Goal: Navigation & Orientation: Find specific page/section

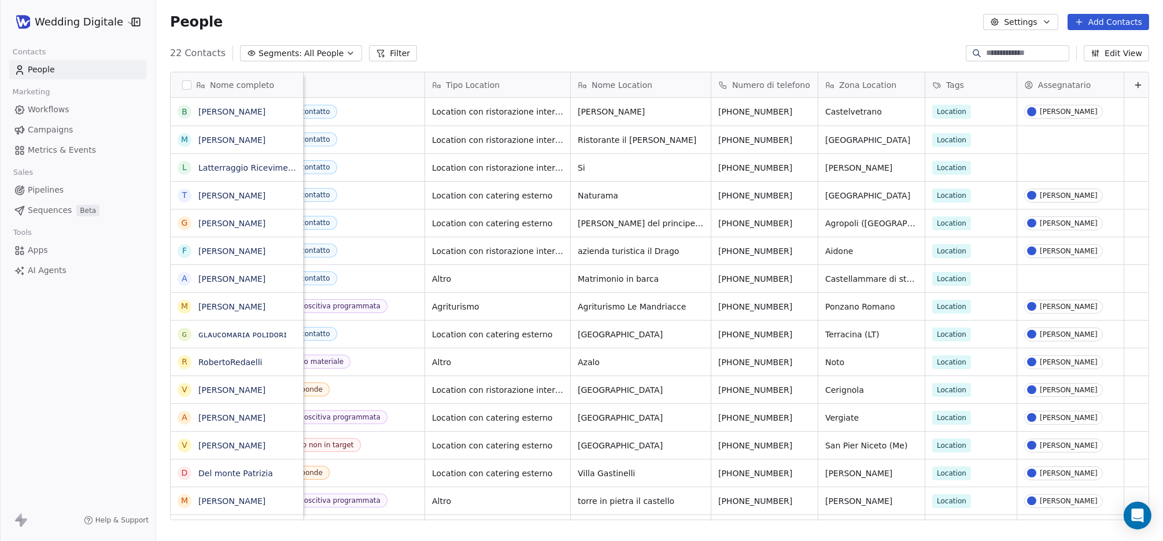
scroll to position [0, 198]
drag, startPoint x: 1022, startPoint y: 72, endPoint x: 914, endPoint y: 75, distance: 108.2
click at [914, 75] on div "Nome completo B [PERSON_NAME] M [PERSON_NAME] L Latterraggio Ricevimenti T [PER…" at bounding box center [660, 296] width 978 height 448
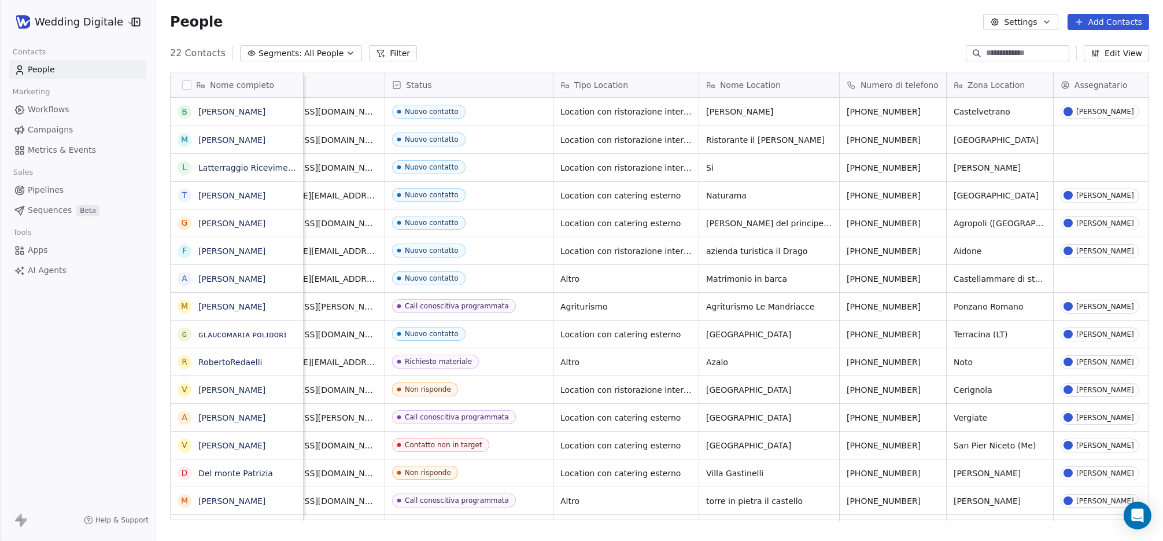
scroll to position [0, 60]
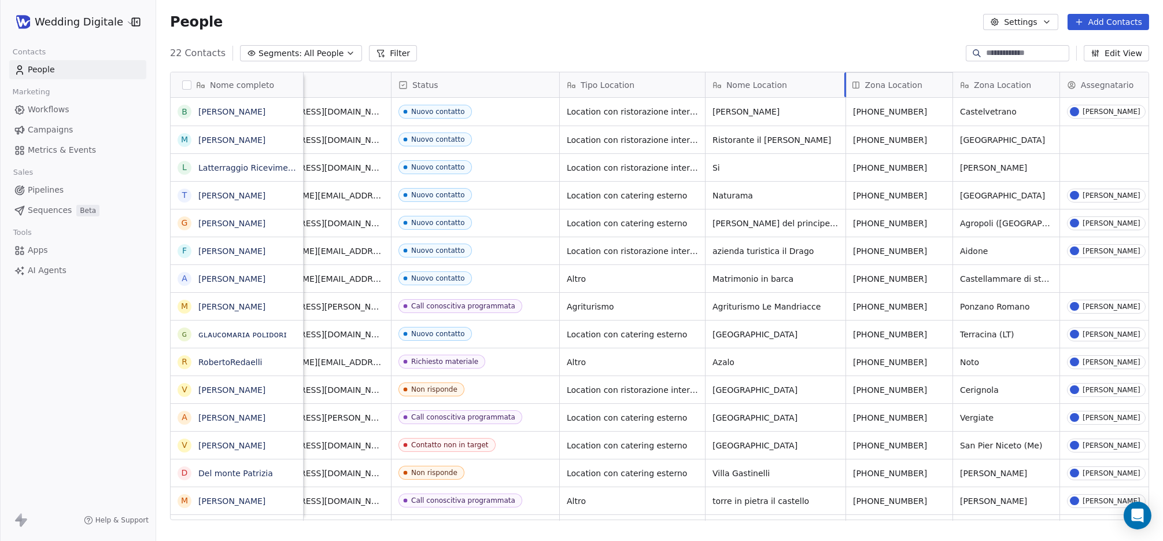
drag, startPoint x: 966, startPoint y: 73, endPoint x: 856, endPoint y: 79, distance: 110.1
click at [856, 79] on div "Nome completo B [PERSON_NAME] M [PERSON_NAME] L Latterraggio Ricevimenti T [PER…" at bounding box center [660, 296] width 978 height 448
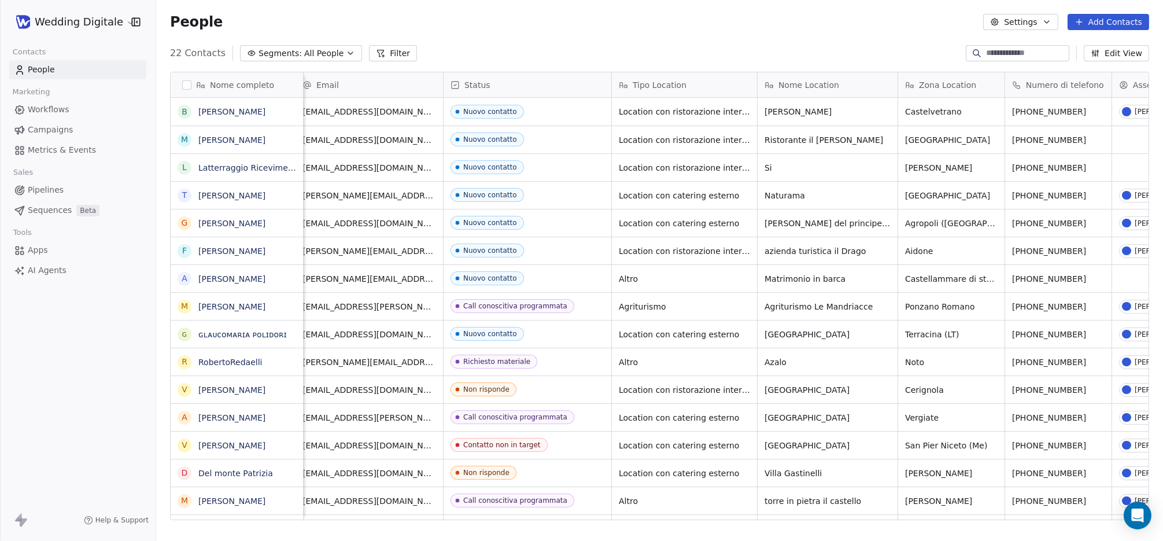
scroll to position [0, 0]
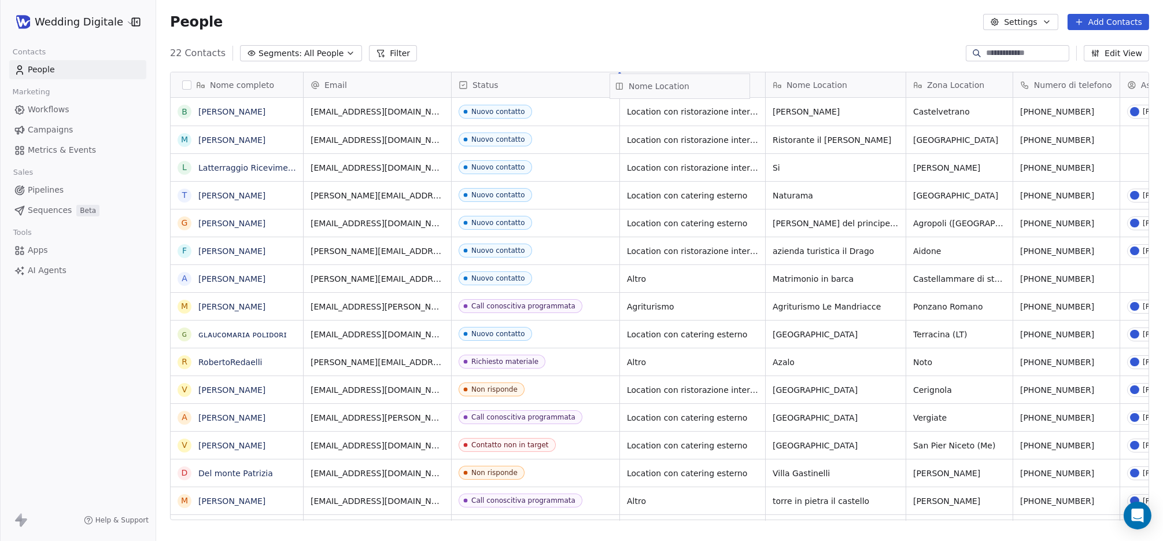
drag, startPoint x: 852, startPoint y: 79, endPoint x: 695, endPoint y: 81, distance: 157.4
click at [695, 81] on div "Nome completo B [PERSON_NAME] M [PERSON_NAME] L Latterraggio Ricevimenti T [PER…" at bounding box center [660, 296] width 978 height 448
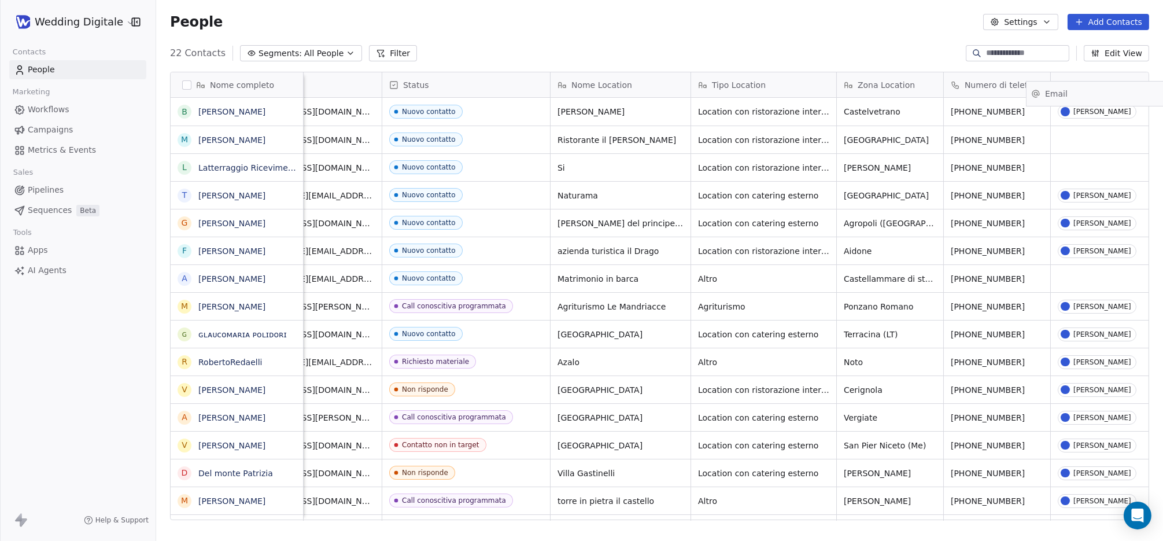
scroll to position [0, 141]
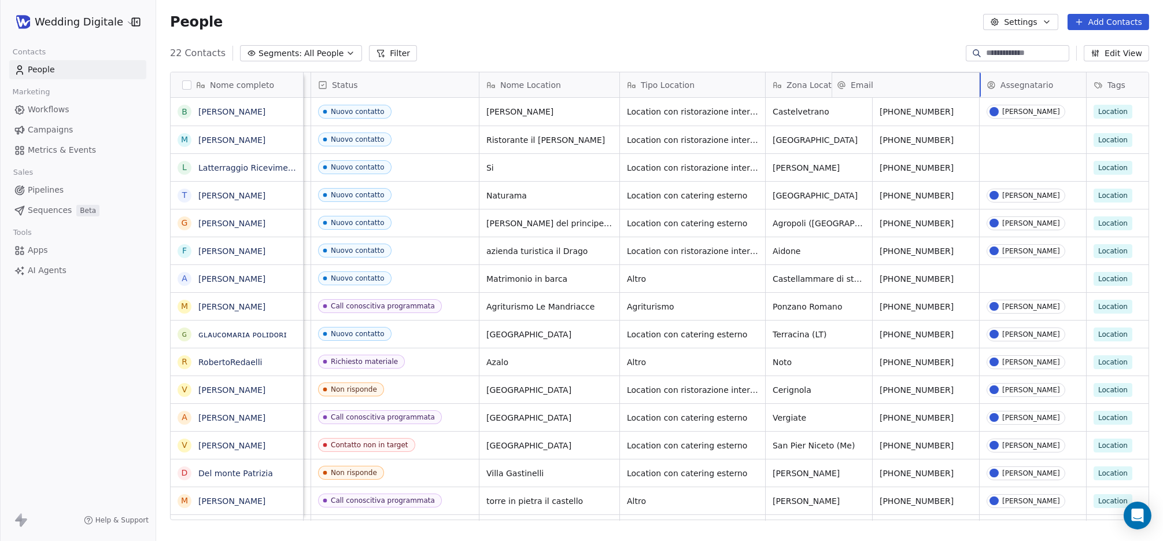
drag, startPoint x: 326, startPoint y: 78, endPoint x: 865, endPoint y: 80, distance: 538.6
click at [865, 80] on div "Nome completo B [PERSON_NAME] M [PERSON_NAME] L Latterraggio Ricevimenti T [PER…" at bounding box center [660, 296] width 978 height 448
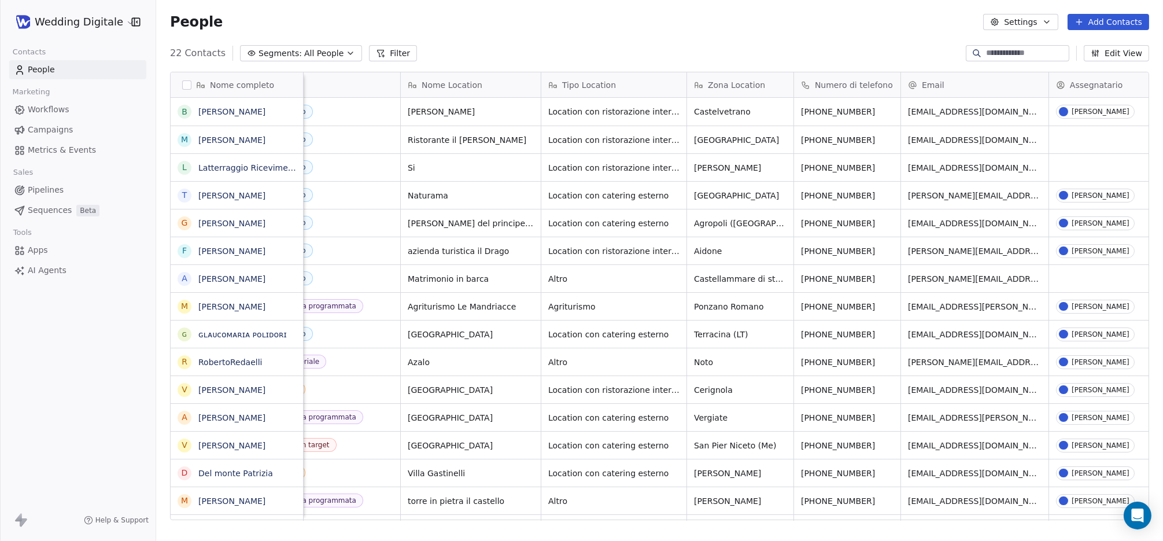
scroll to position [0, 0]
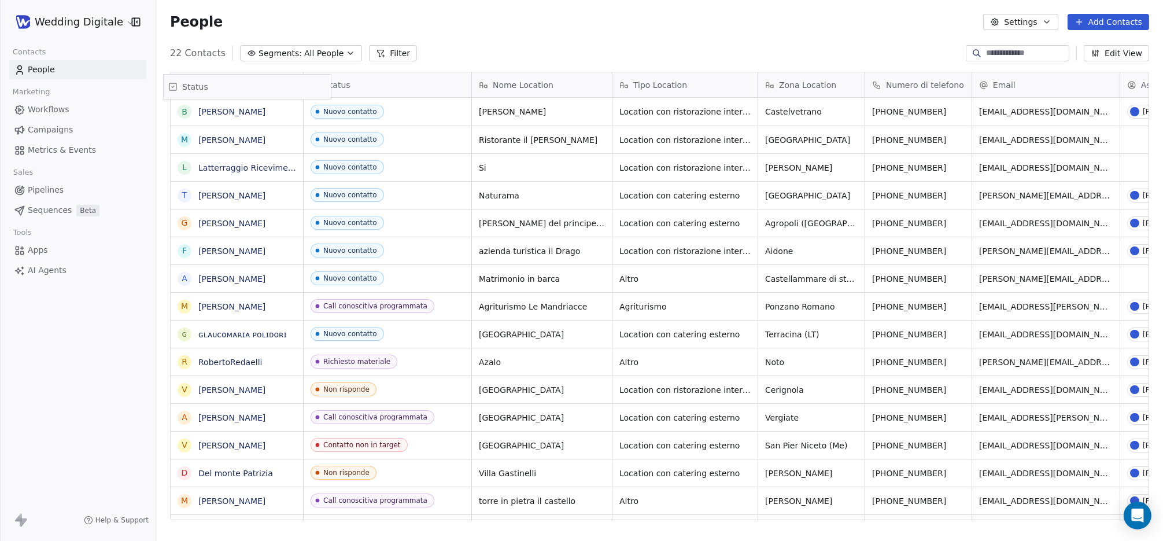
drag, startPoint x: 357, startPoint y: 79, endPoint x: 216, endPoint y: 81, distance: 141.2
click at [216, 80] on div "Nome completo B [PERSON_NAME] M [PERSON_NAME] L Latterraggio Ricevimenti T [PER…" at bounding box center [660, 296] width 978 height 448
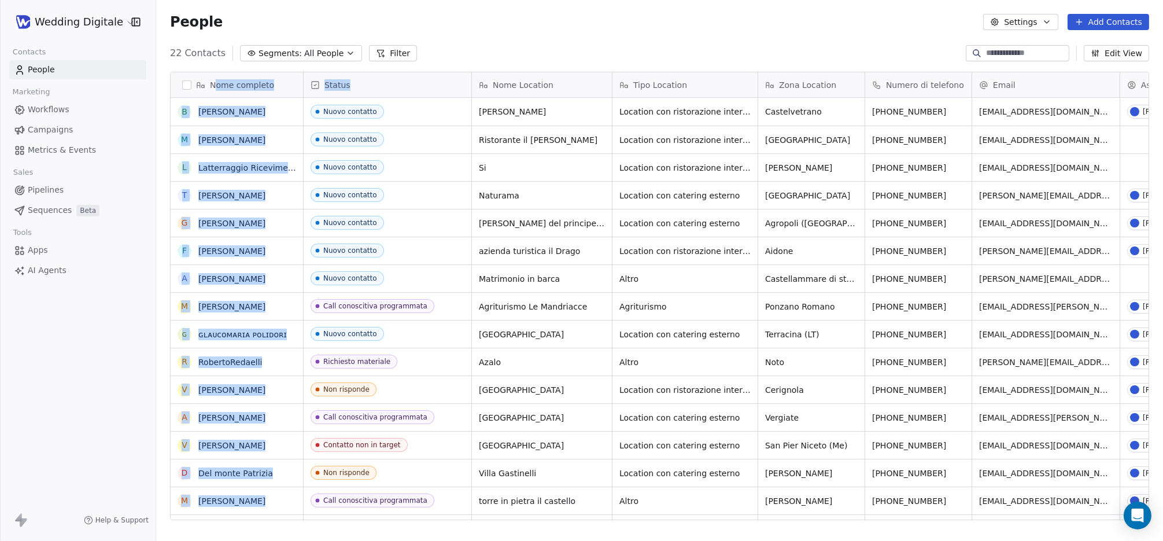
drag, startPoint x: 218, startPoint y: 82, endPoint x: 241, endPoint y: 83, distance: 23.8
click at [375, 80] on div "Nome completo B [PERSON_NAME] M [PERSON_NAME] L Latterraggio Ricevimenti T [PER…" at bounding box center [660, 296] width 978 height 448
drag, startPoint x: 229, startPoint y: 83, endPoint x: 270, endPoint y: 82, distance: 41.1
click at [331, 83] on div "Nome completo B [PERSON_NAME] M [PERSON_NAME] L Latterraggio Ricevimenti T [PER…" at bounding box center [660, 296] width 978 height 448
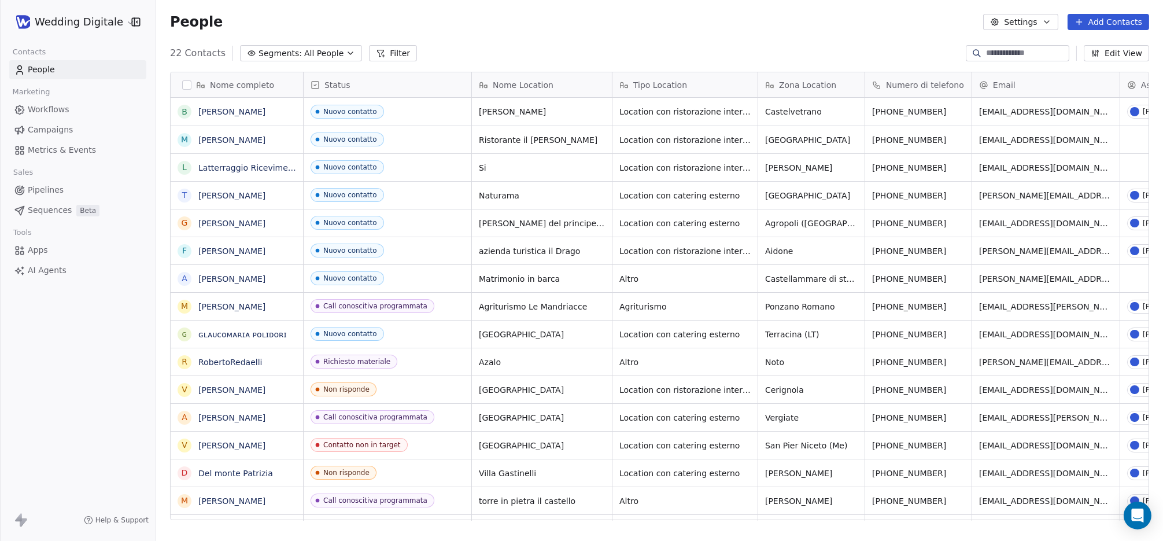
click at [235, 72] on div "Nome completo" at bounding box center [237, 84] width 132 height 25
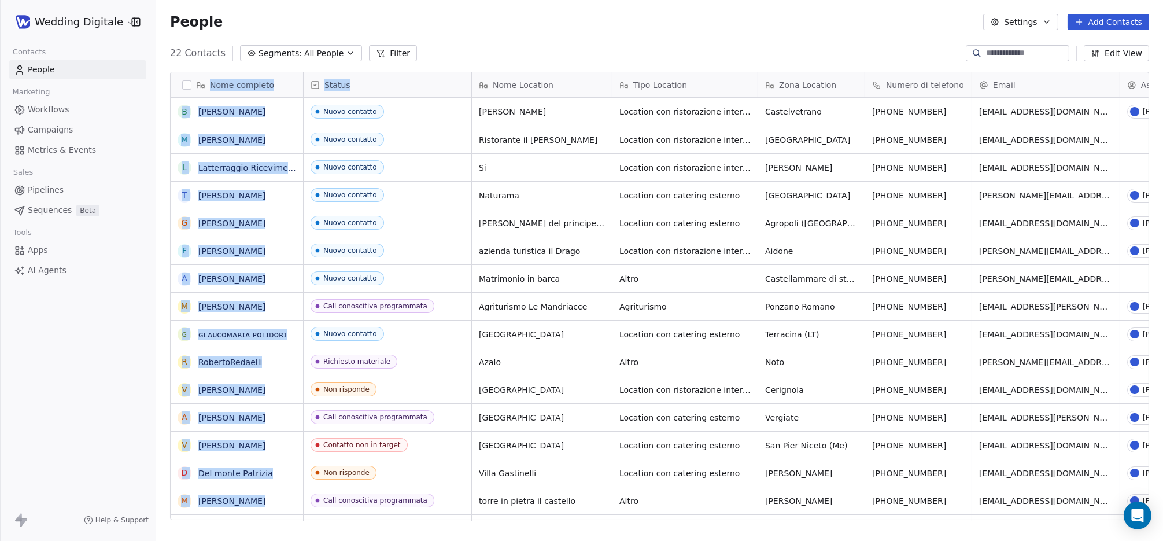
drag, startPoint x: 221, startPoint y: 75, endPoint x: 381, endPoint y: 82, distance: 159.8
click at [384, 81] on html "Wedding Digitale Contacts People Marketing Workflows Campaigns Metrics & Events…" at bounding box center [581, 270] width 1163 height 541
click at [468, 79] on div "Status" at bounding box center [388, 84] width 168 height 25
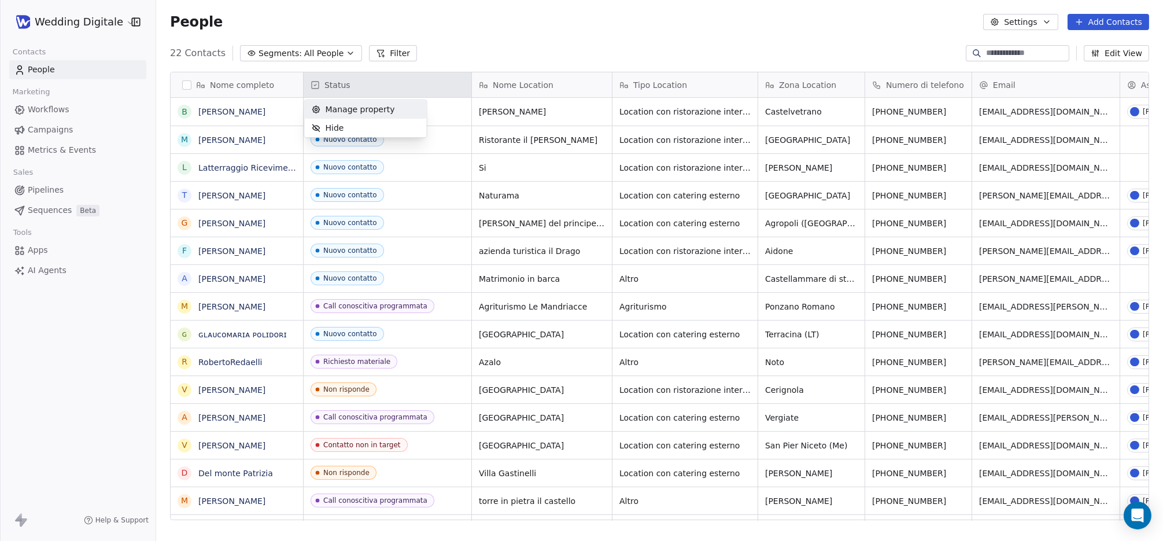
click at [509, 43] on html "Wedding Digitale Contacts People Marketing Workflows Campaigns Metrics & Events…" at bounding box center [581, 270] width 1163 height 541
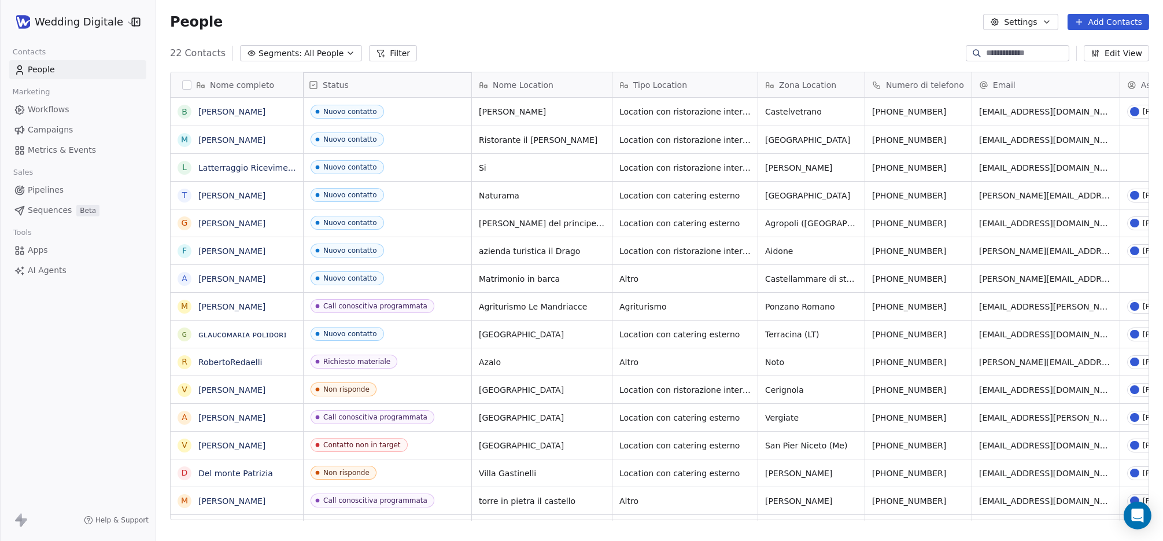
drag, startPoint x: 421, startPoint y: 81, endPoint x: 180, endPoint y: 82, distance: 240.7
click at [180, 82] on div "Nome completo B [PERSON_NAME] M [PERSON_NAME] L Latterraggio Ricevimenti T [PER…" at bounding box center [660, 296] width 978 height 448
drag, startPoint x: 472, startPoint y: 87, endPoint x: 480, endPoint y: 87, distance: 7.5
click at [480, 87] on div "Nome completo B [PERSON_NAME] M [PERSON_NAME] L Latterraggio Ricevimenti T [PER…" at bounding box center [660, 296] width 978 height 448
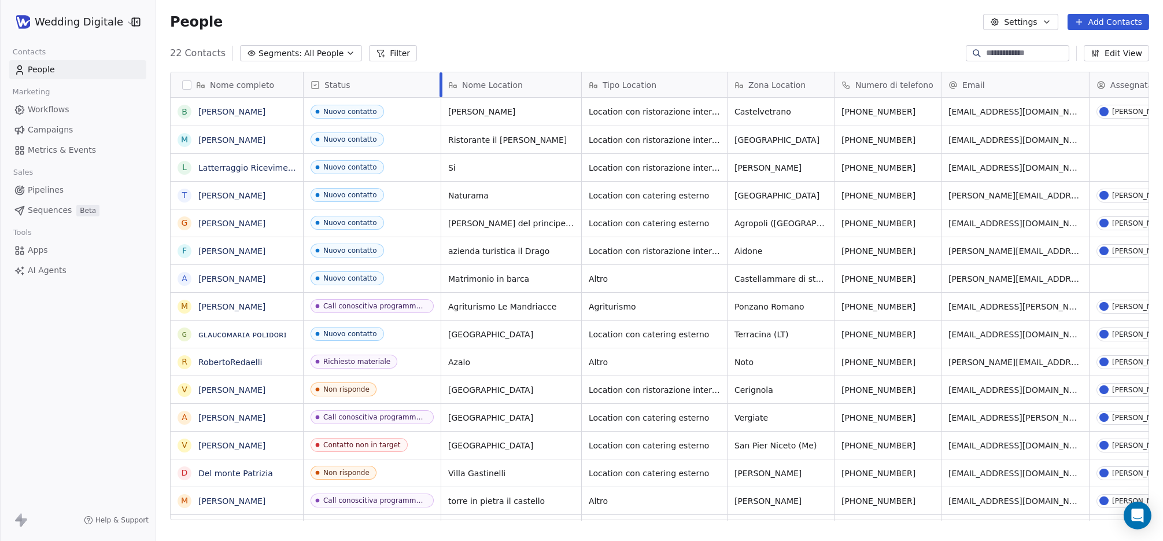
drag, startPoint x: 470, startPoint y: 86, endPoint x: 439, endPoint y: 88, distance: 30.7
click at [440, 88] on div at bounding box center [441, 84] width 3 height 25
click at [270, 335] on link "ɢʟᴀᴜᴄᴏᴍᴀʀɪᴀ ᴘᴏʟɪᴅᴏʀɪ" at bounding box center [242, 334] width 89 height 9
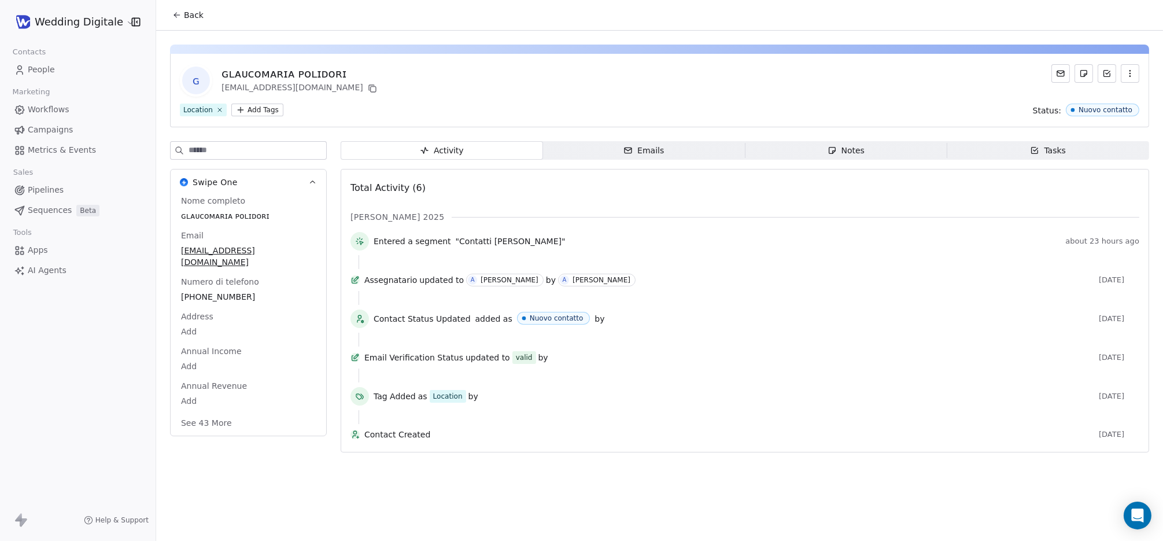
click at [887, 152] on span "Notes Notes" at bounding box center [846, 150] width 202 height 19
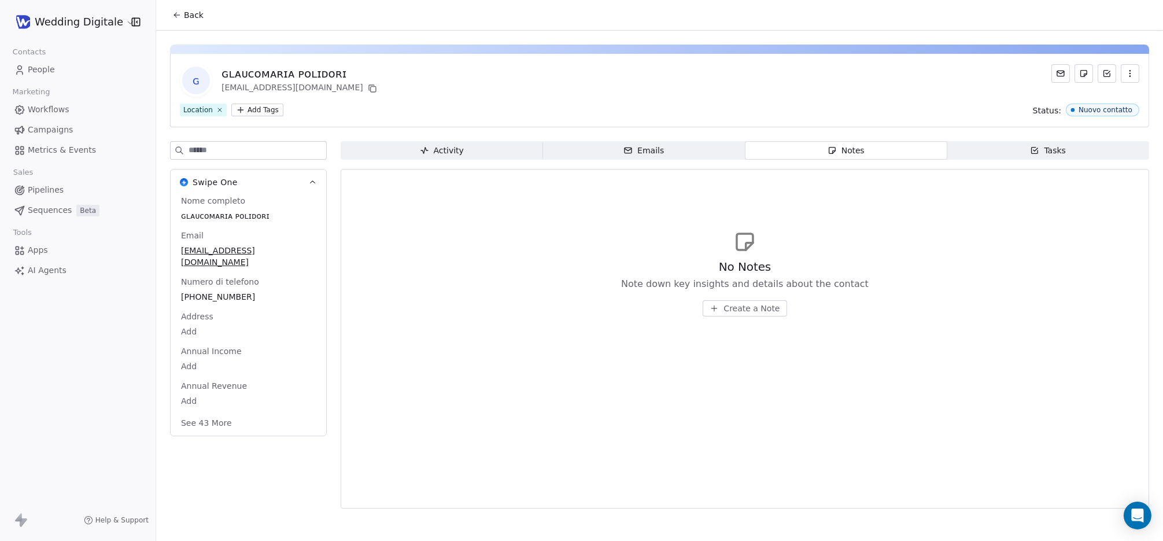
click at [176, 13] on icon at bounding box center [175, 14] width 2 height 2
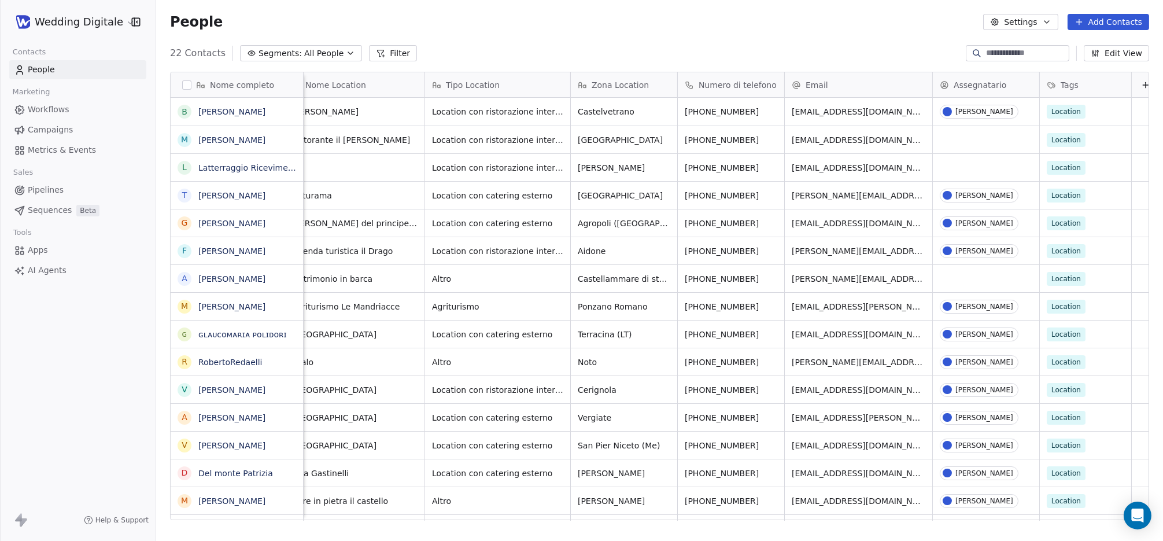
scroll to position [0, 168]
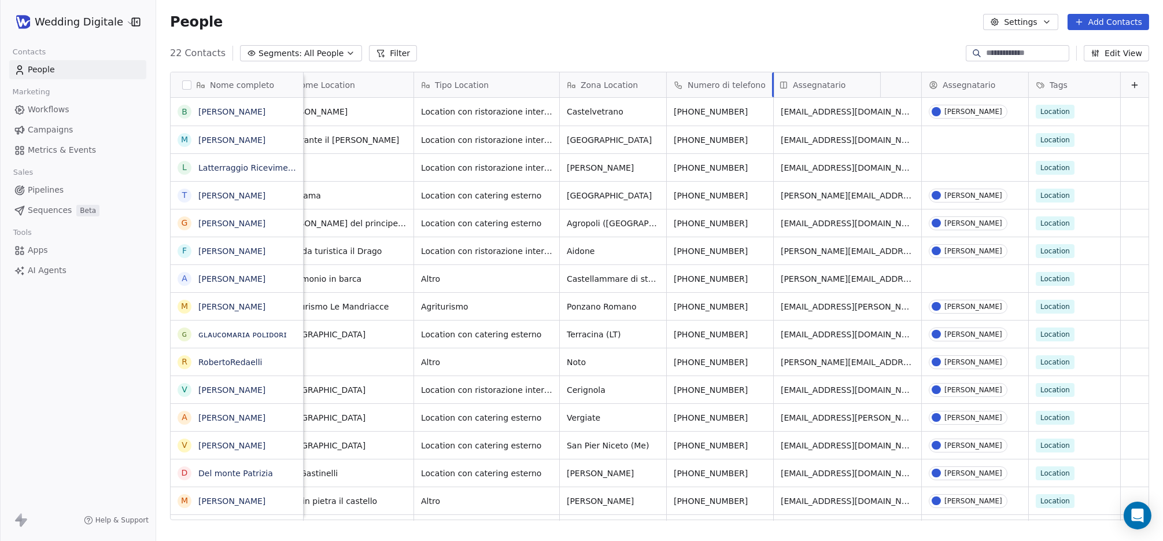
drag, startPoint x: 934, startPoint y: 76, endPoint x: 809, endPoint y: 84, distance: 125.8
click at [809, 84] on div "Nome completo B [PERSON_NAME] M [PERSON_NAME] L Latterraggio Ricevimenti T [PER…" at bounding box center [660, 296] width 978 height 448
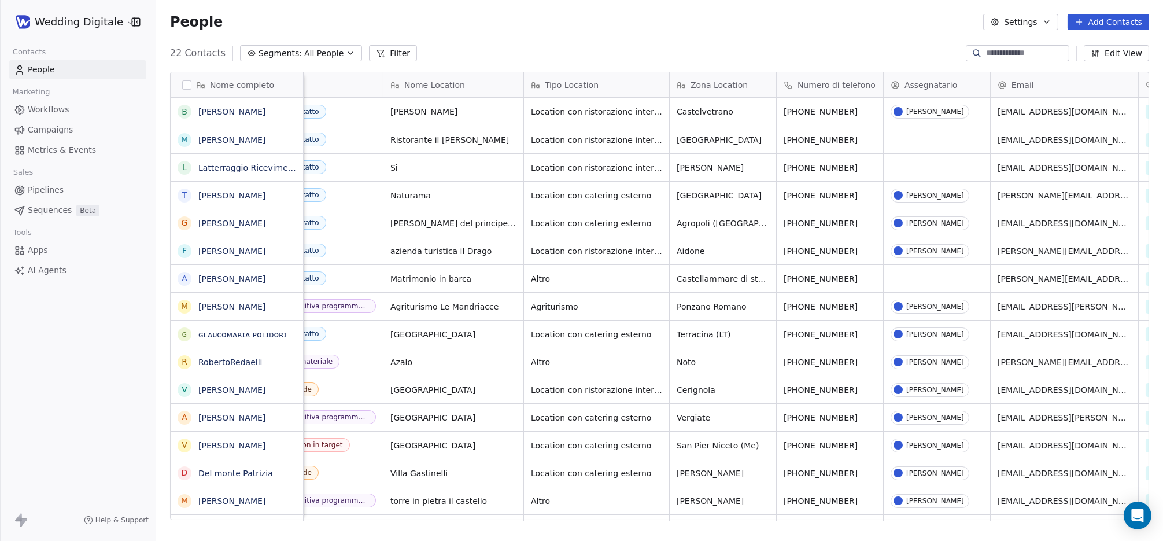
scroll to position [0, 0]
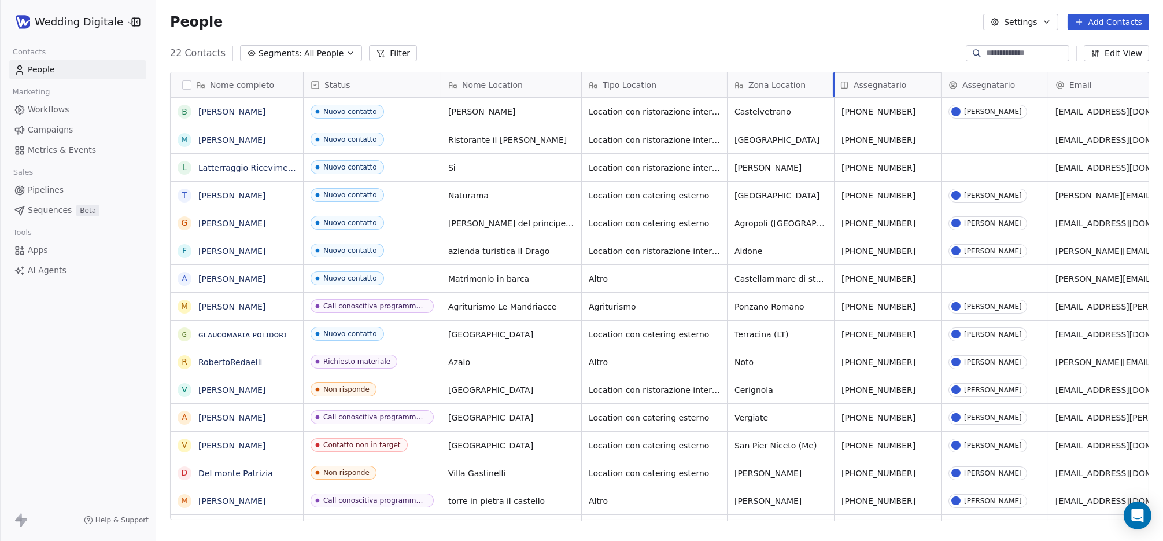
drag, startPoint x: 969, startPoint y: 79, endPoint x: 870, endPoint y: 82, distance: 99.5
click at [870, 82] on div "Nome completo B [PERSON_NAME] M [PERSON_NAME] L Latterraggio Ricevimenti T [PER…" at bounding box center [660, 296] width 978 height 448
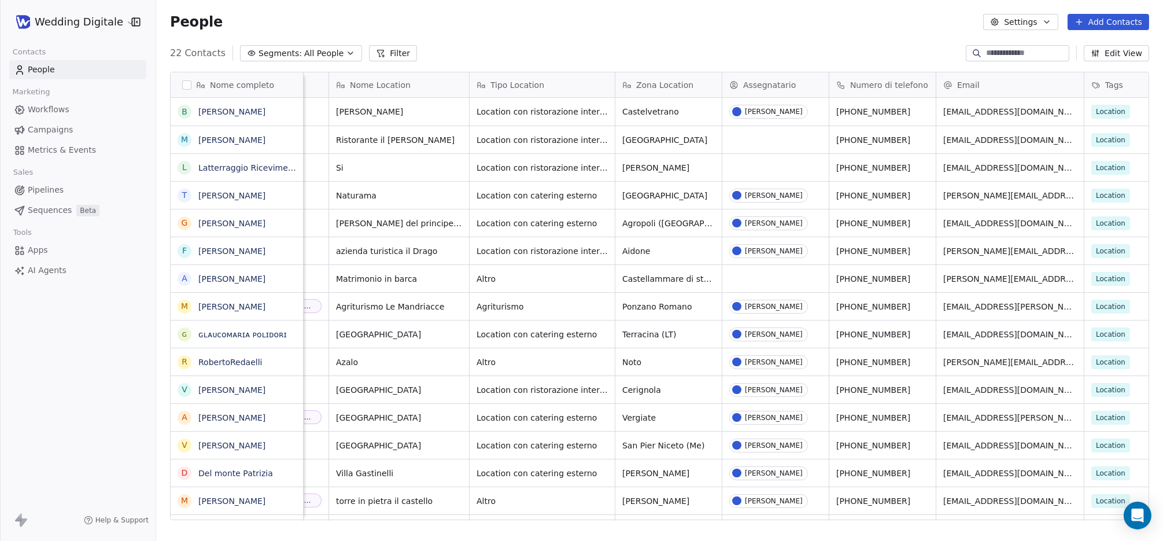
scroll to position [0, 117]
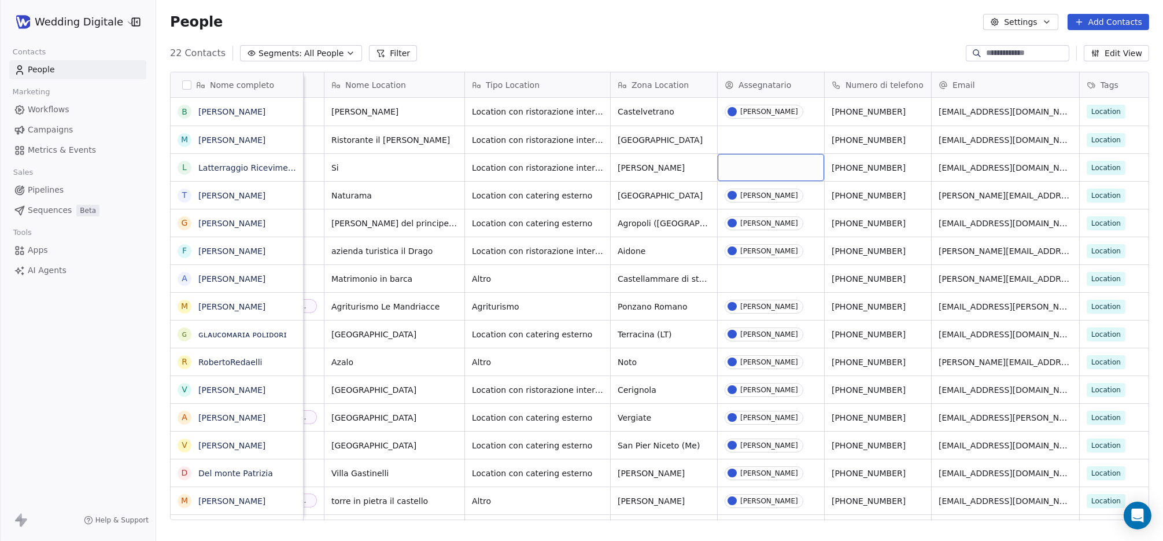
click at [783, 169] on div "grid" at bounding box center [771, 167] width 106 height 27
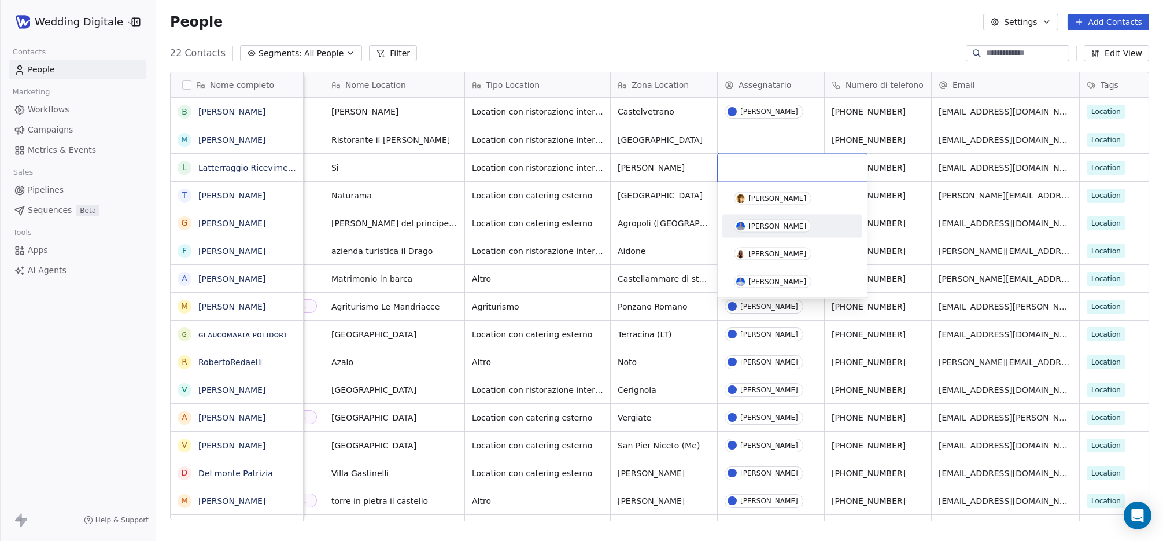
drag, startPoint x: 769, startPoint y: 220, endPoint x: 767, endPoint y: 202, distance: 17.5
click at [769, 220] on span "[PERSON_NAME]" at bounding box center [773, 226] width 78 height 13
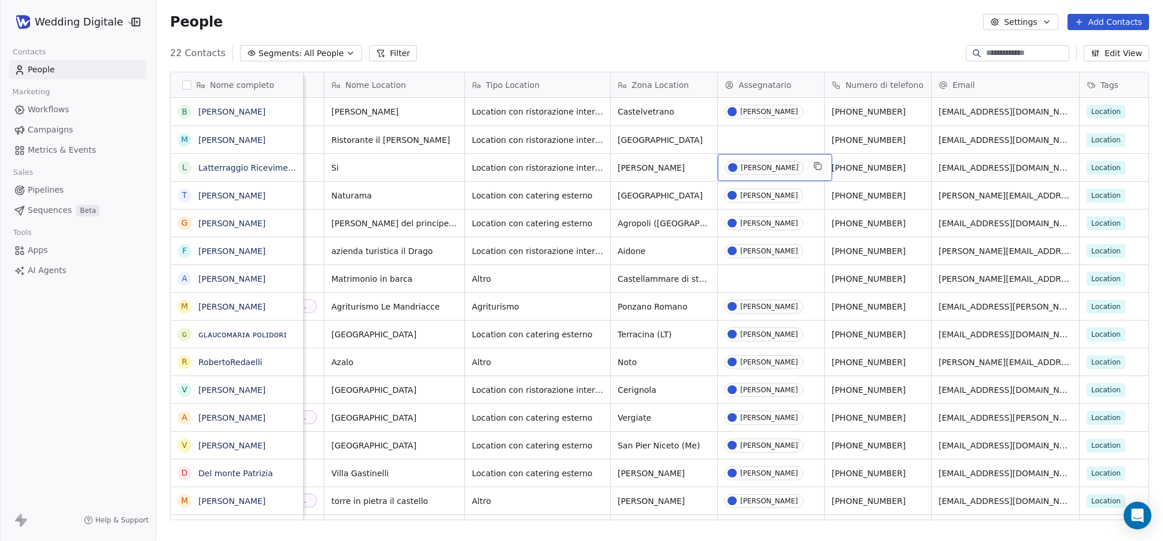
click at [780, 169] on div "[PERSON_NAME]" at bounding box center [770, 168] width 58 height 8
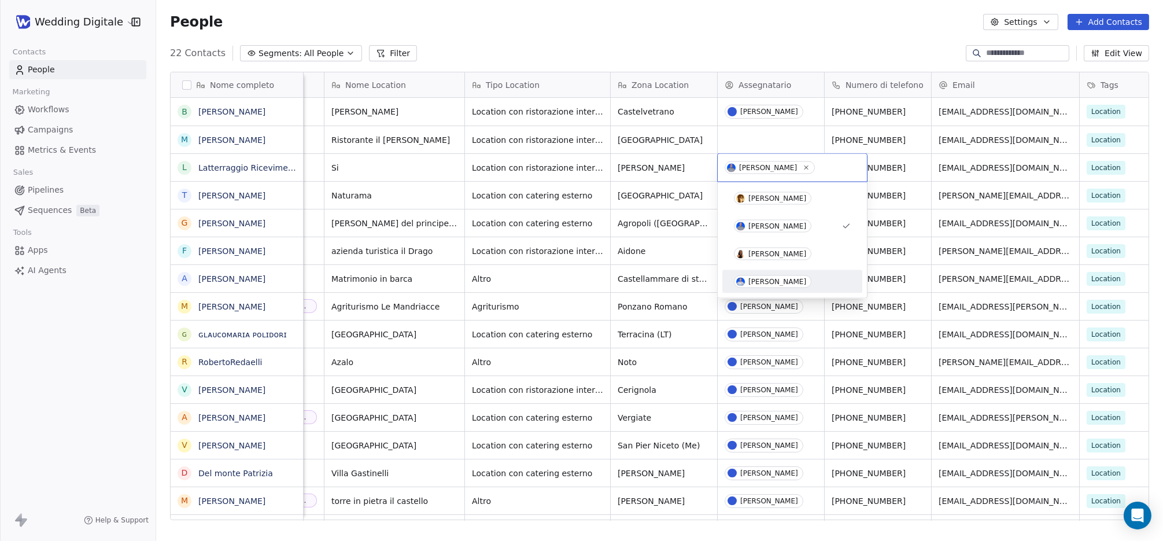
drag, startPoint x: 779, startPoint y: 277, endPoint x: 779, endPoint y: 268, distance: 8.7
click at [779, 277] on span "[PERSON_NAME]" at bounding box center [773, 281] width 78 height 13
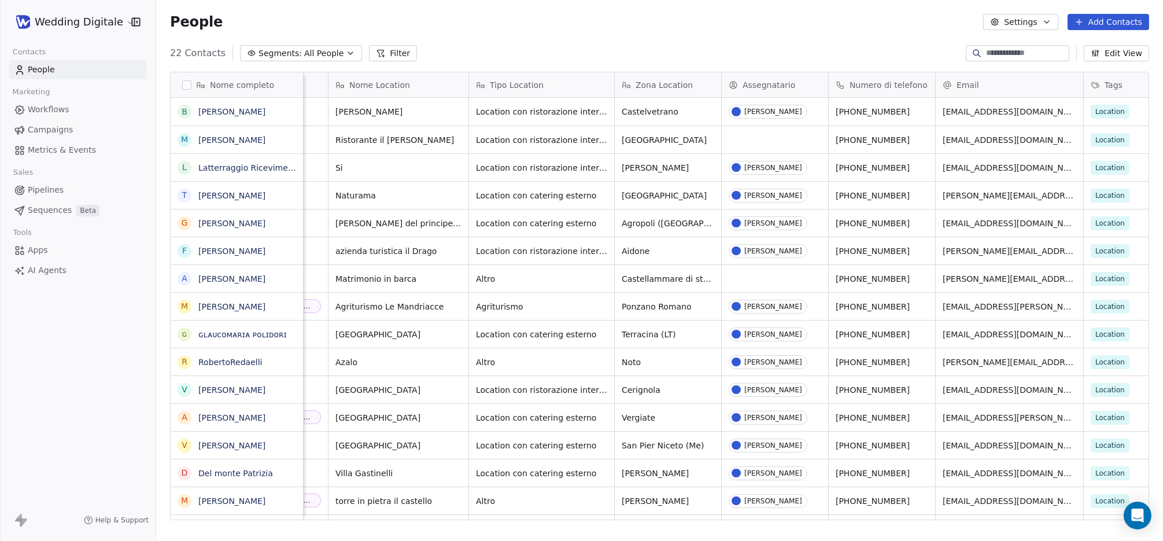
scroll to position [0, 168]
